Goal: Check status: Check status

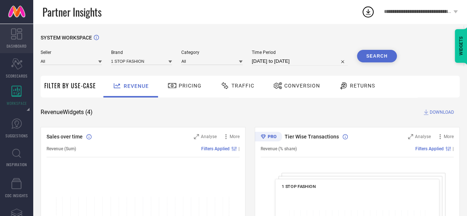
click at [18, 46] on span "DASHBOARD" at bounding box center [17, 46] width 20 height 6
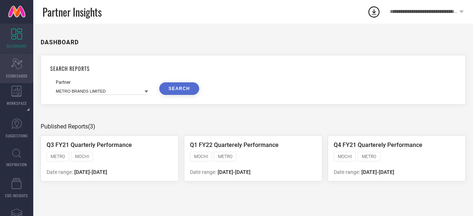
click at [16, 74] on span "SCORECARDS" at bounding box center [17, 76] width 22 height 6
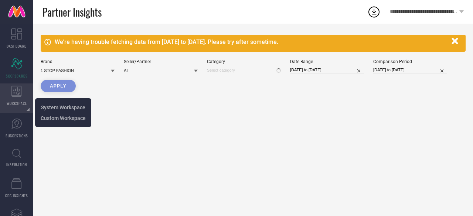
type input "All"
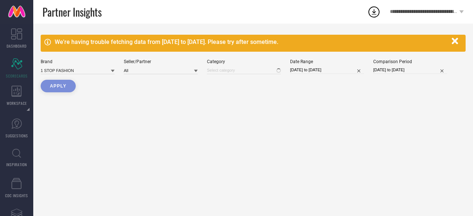
type input "All"
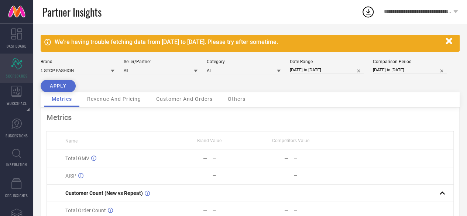
click at [15, 80] on div "Scorecard SCORECARDS" at bounding box center [16, 69] width 33 height 30
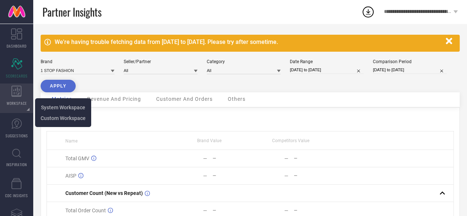
click at [16, 96] on icon at bounding box center [16, 91] width 10 height 11
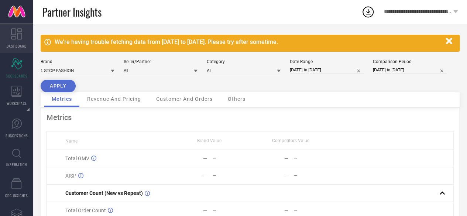
click at [11, 42] on link "DASHBOARD" at bounding box center [16, 39] width 33 height 30
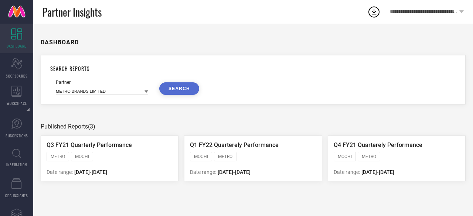
click at [145, 93] on icon at bounding box center [146, 92] width 4 height 4
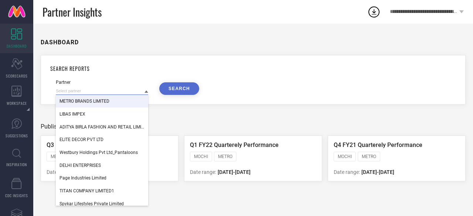
click at [91, 90] on input at bounding box center [102, 91] width 92 height 8
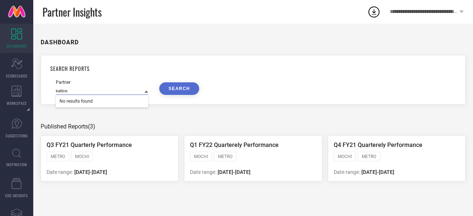
type input "katline"
click at [174, 89] on button "SEARCH" at bounding box center [179, 88] width 40 height 13
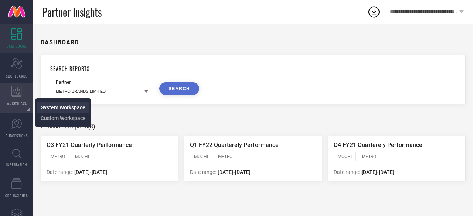
click at [64, 110] on span "System Workspace" at bounding box center [63, 108] width 44 height 6
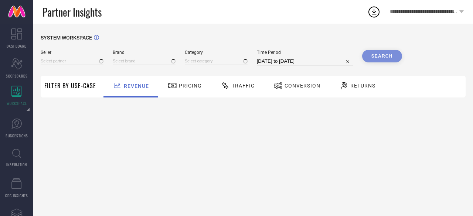
type input "All"
type input "1 STOP FASHION"
type input "All"
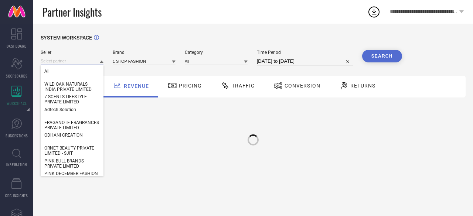
click at [75, 62] on input at bounding box center [72, 61] width 63 height 8
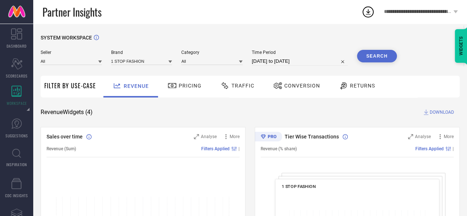
click at [102, 64] on div "Seller All Brand 1 STOP FASHION Category All Time Period 01-08-2025 to 31-08-20…" at bounding box center [219, 58] width 356 height 16
drag, startPoint x: 102, startPoint y: 64, endPoint x: 98, endPoint y: 61, distance: 4.3
click at [98, 61] on div "Seller All Brand 1 STOP FASHION Category All Time Period 01-08-2025 to 31-08-20…" at bounding box center [219, 58] width 356 height 16
click at [98, 61] on icon at bounding box center [100, 62] width 4 height 3
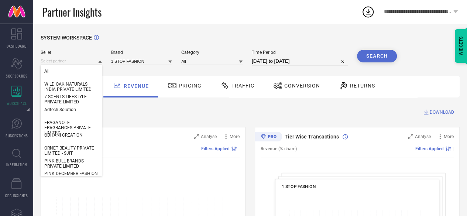
click at [98, 61] on icon at bounding box center [100, 62] width 4 height 4
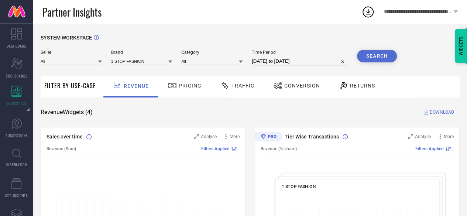
click at [98, 61] on icon at bounding box center [100, 62] width 4 height 3
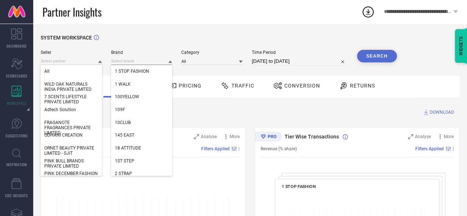
click at [139, 62] on input at bounding box center [141, 61] width 61 height 8
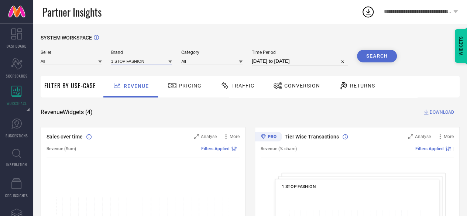
click at [153, 63] on input at bounding box center [141, 61] width 61 height 8
type input "katli"
click at [137, 72] on div "KATLINE" at bounding box center [141, 71] width 61 height 13
click at [98, 64] on icon at bounding box center [100, 62] width 4 height 4
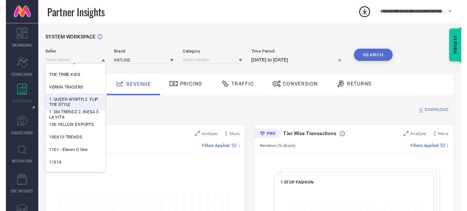
scroll to position [149, 0]
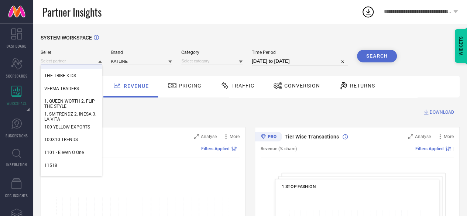
click at [59, 63] on input at bounding box center [71, 61] width 61 height 8
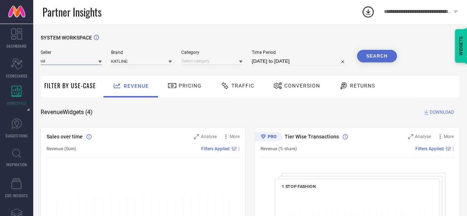
type input "o"
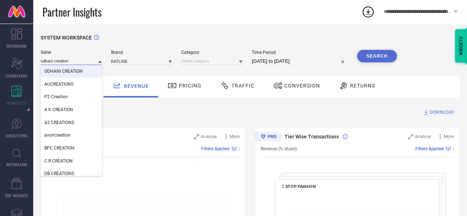
type input "odhani creation"
click at [59, 68] on div "ODHANI CREATION" at bounding box center [71, 71] width 61 height 13
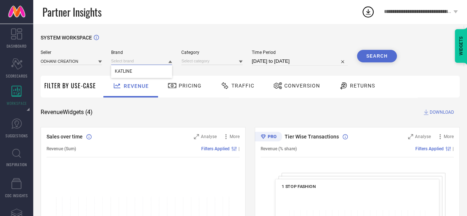
click at [130, 65] on input at bounding box center [141, 61] width 61 height 8
click at [133, 60] on input at bounding box center [141, 61] width 61 height 8
click at [135, 71] on div "KATLINE" at bounding box center [141, 71] width 61 height 13
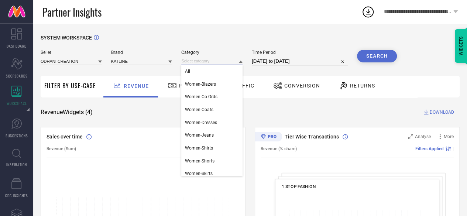
click at [200, 62] on input at bounding box center [211, 61] width 61 height 8
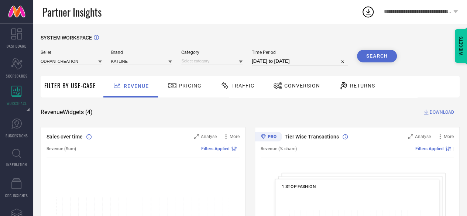
click at [242, 64] on div at bounding box center [241, 61] width 4 height 7
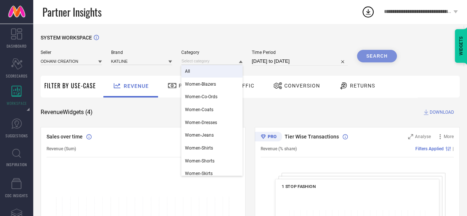
click at [228, 70] on div "All" at bounding box center [211, 71] width 61 height 13
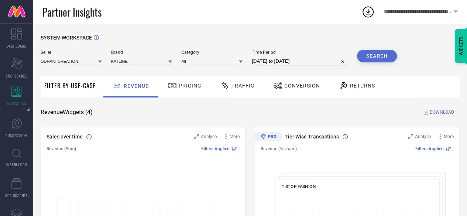
select select "7"
select select "2025"
select select "8"
select select "2025"
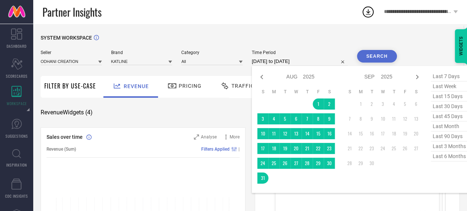
click at [294, 64] on input "[DATE] to [DATE]" at bounding box center [300, 61] width 96 height 9
click at [264, 75] on icon at bounding box center [261, 76] width 9 height 9
select select "6"
select select "2025"
select select "7"
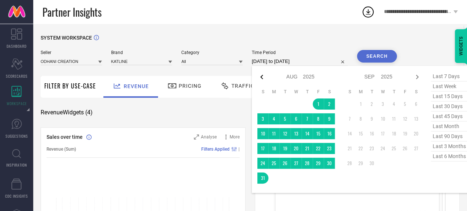
select select "2025"
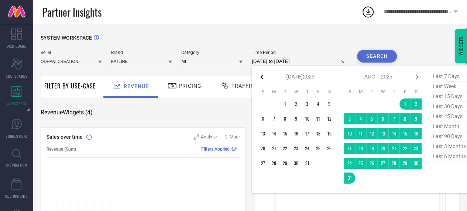
click at [264, 75] on icon at bounding box center [261, 76] width 9 height 9
select select "5"
select select "2025"
select select "6"
select select "2025"
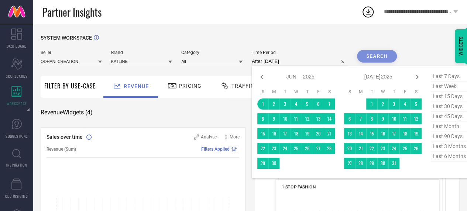
drag, startPoint x: 266, startPoint y: 103, endPoint x: 401, endPoint y: 164, distance: 148.2
click at [401, 164] on div "Jan Feb Mar Apr May Jun Jul Aug Sep Oct Nov Dec 2015 2016 2017 2018 2019 2020 2…" at bounding box center [339, 121] width 164 height 101
click at [401, 164] on td at bounding box center [405, 162] width 11 height 11
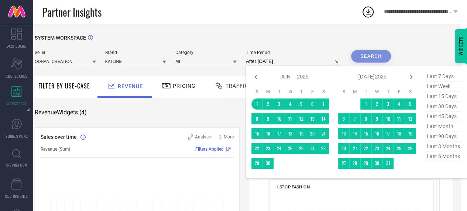
click at [439, 139] on span "last 90 days" at bounding box center [443, 136] width 37 height 10
type input "03-06-2025 to 31-08-2025"
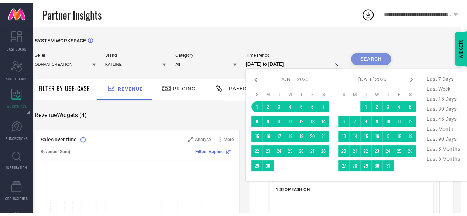
scroll to position [0, 0]
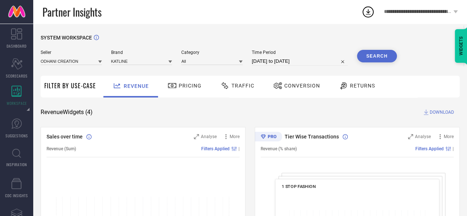
select select "5"
select select "2025"
select select "6"
select select "2025"
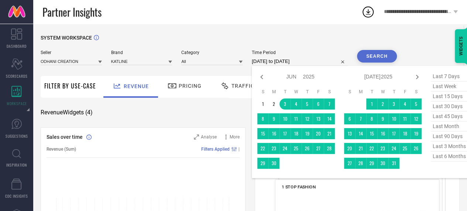
click at [291, 62] on input "03-06-2025 to 31-08-2025" at bounding box center [300, 61] width 96 height 9
click at [266, 110] on table "S M T W T F S 1 2 3 4 5 6 7 8 9 10 11 12 13 14 15 16 17 18 19 20 21 22 23 24 25…" at bounding box center [296, 128] width 78 height 87
type input "After 01-06-2025"
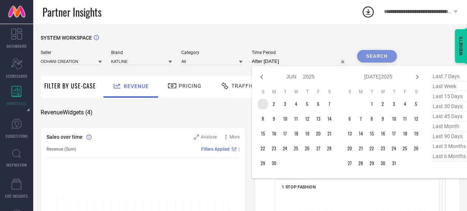
click at [266, 105] on td "1" at bounding box center [262, 103] width 11 height 11
click at [416, 77] on icon at bounding box center [417, 76] width 9 height 9
select select "6"
select select "2025"
select select "7"
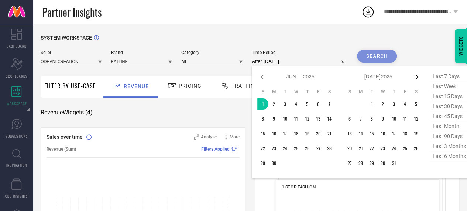
select select "2025"
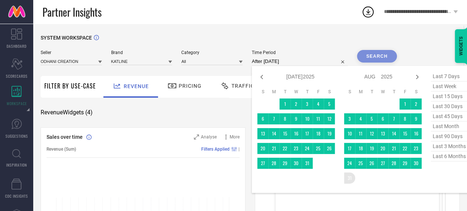
type input "01-06-2025 to 31-08-2025"
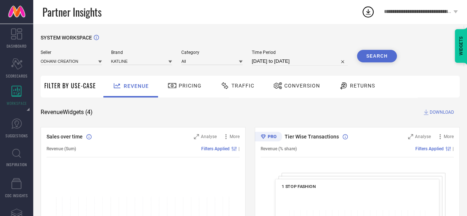
click at [360, 58] on button "Search" at bounding box center [377, 56] width 40 height 13
click at [227, 81] on div "Traffic" at bounding box center [238, 85] width 38 height 13
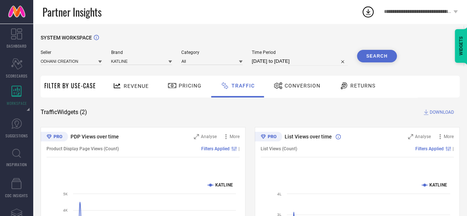
click at [432, 115] on span "DOWNLOAD" at bounding box center [442, 112] width 24 height 7
click at [428, 112] on icon at bounding box center [426, 113] width 5 height 6
